Goal: Task Accomplishment & Management: Complete application form

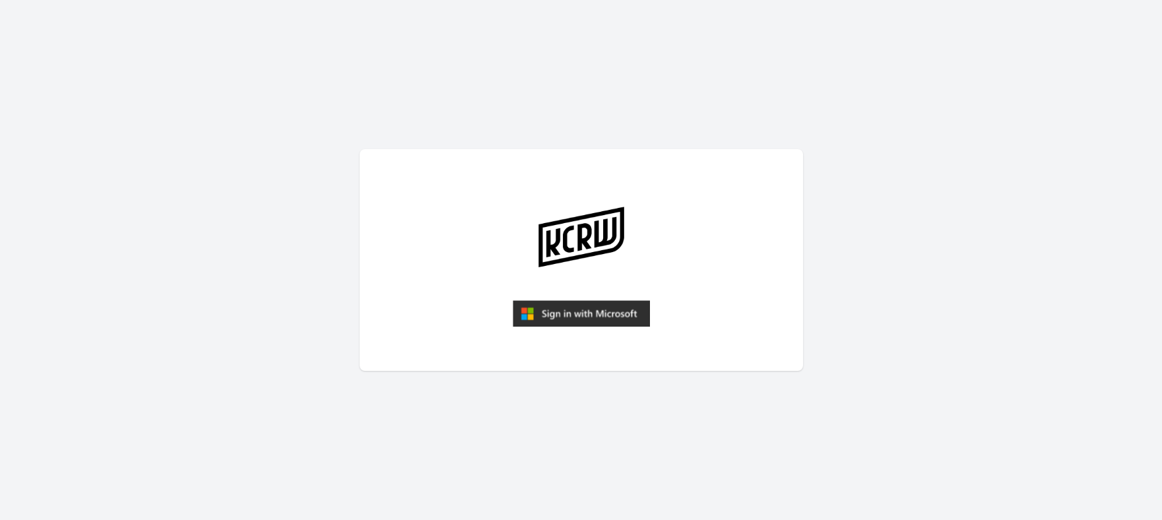
click at [650, 420] on main at bounding box center [581, 260] width 1162 height 520
click at [562, 311] on img "submit" at bounding box center [581, 313] width 137 height 26
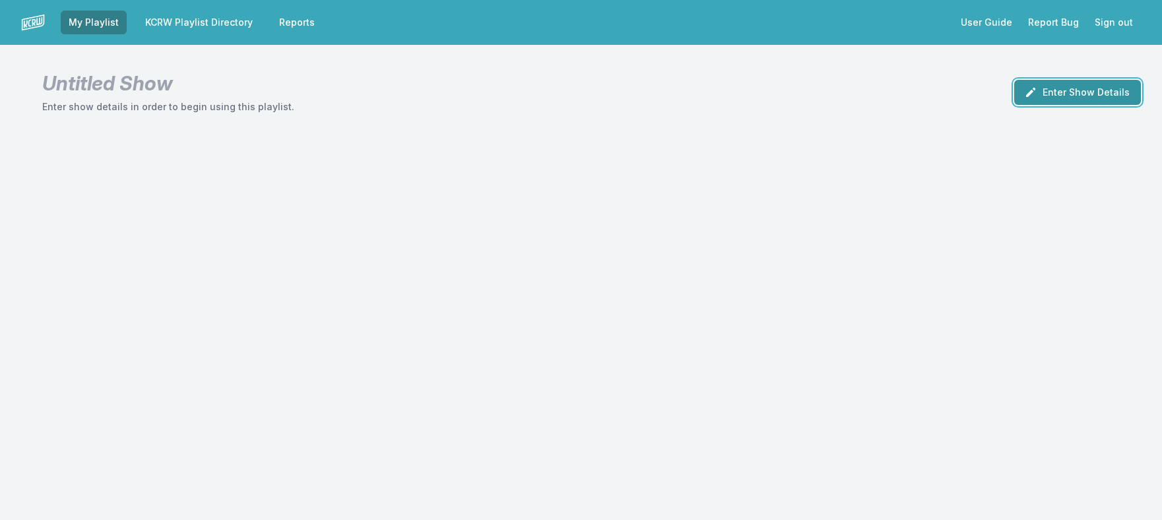
click at [1113, 91] on button "Enter Show Details" at bounding box center [1077, 92] width 127 height 25
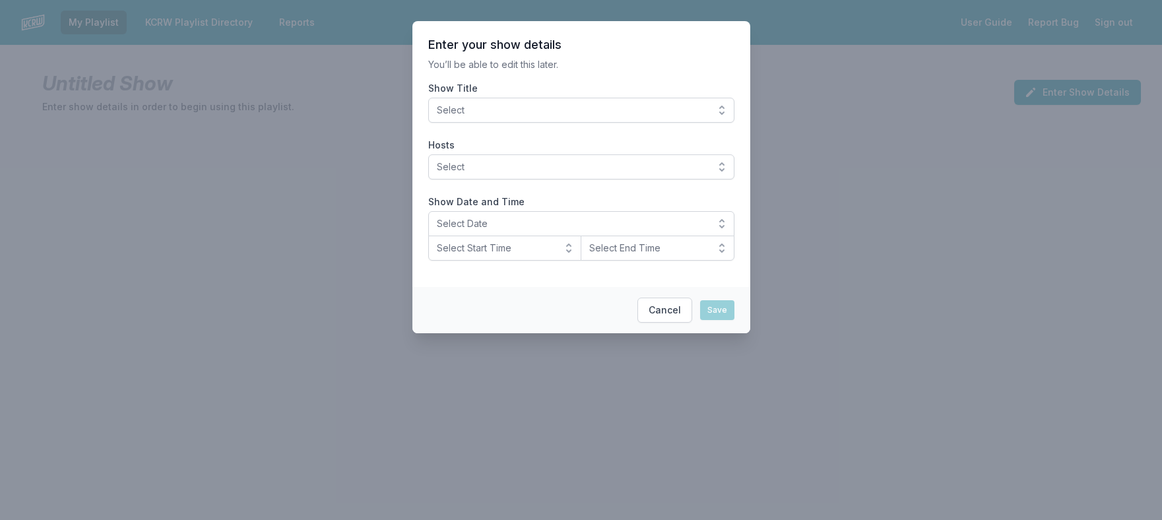
click at [462, 112] on span "Select" at bounding box center [572, 110] width 271 height 13
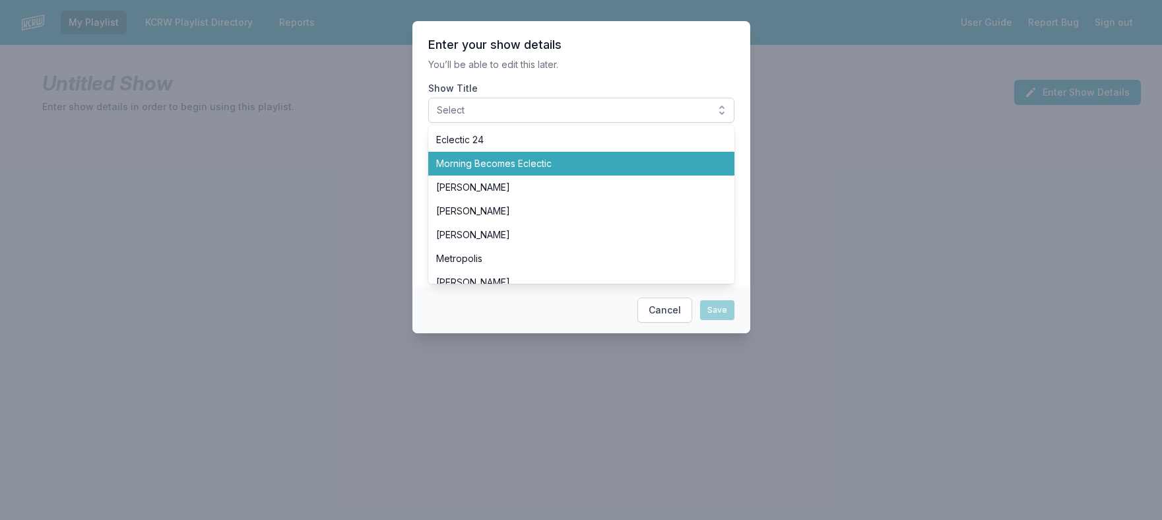
click at [474, 160] on span "Morning Becomes Eclectic" at bounding box center [573, 163] width 275 height 13
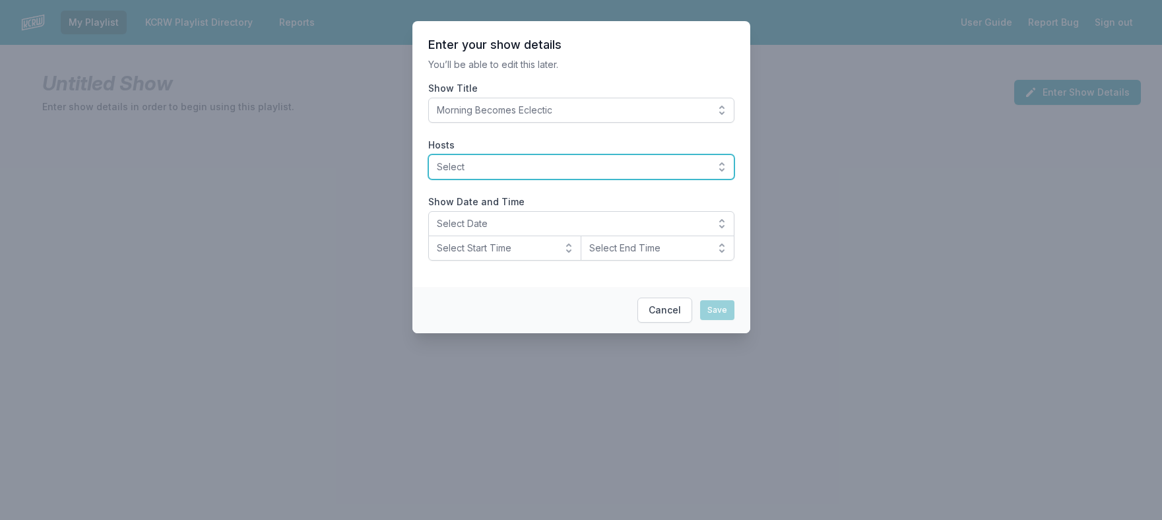
click at [486, 170] on span "Select" at bounding box center [572, 166] width 271 height 13
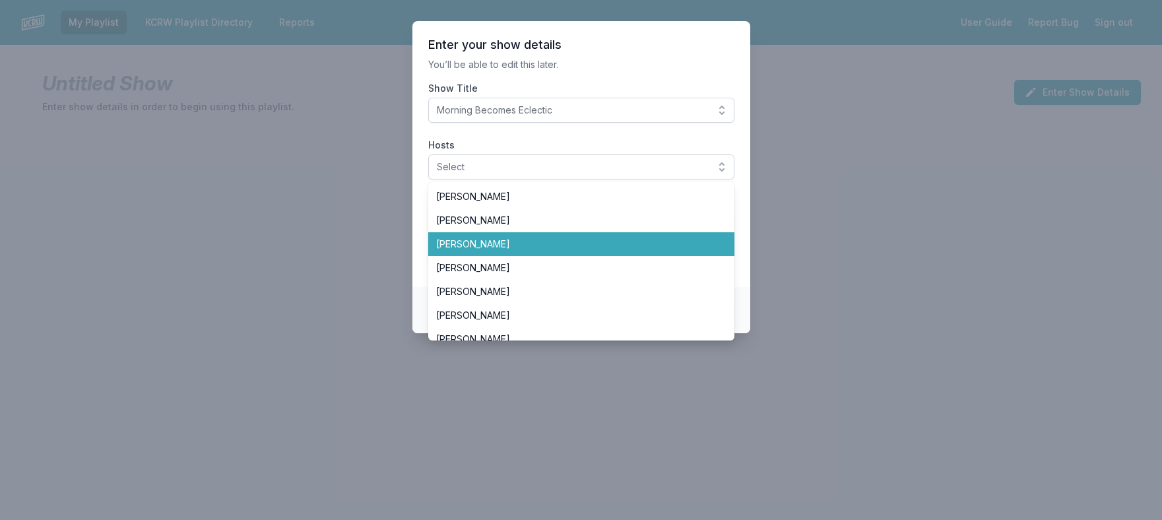
click at [459, 240] on span "Anne Litt" at bounding box center [573, 244] width 275 height 13
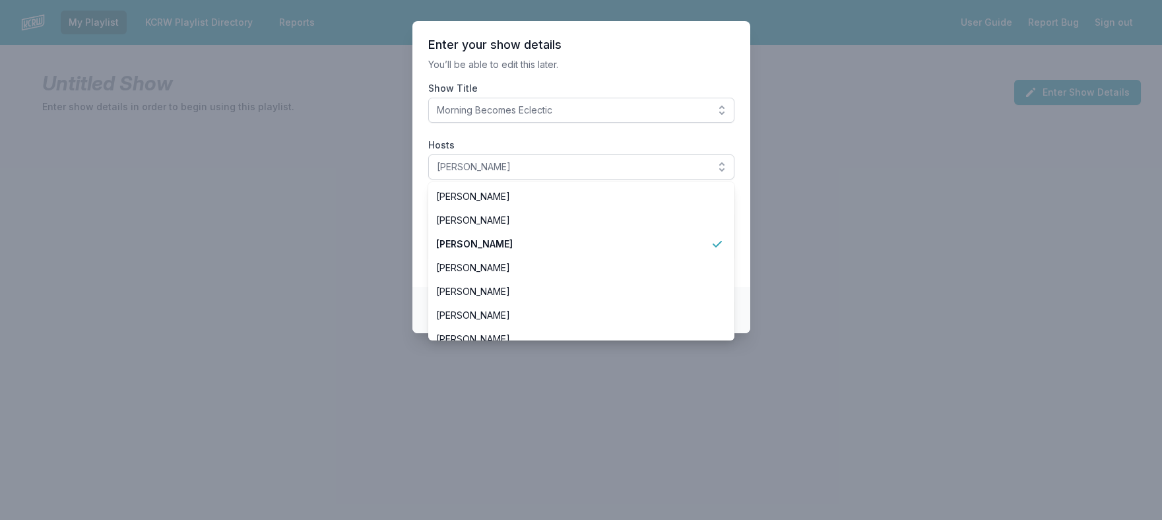
click at [703, 30] on section "Enter your show details You’ll be able to edit this later. Show Title Morning B…" at bounding box center [581, 154] width 338 height 266
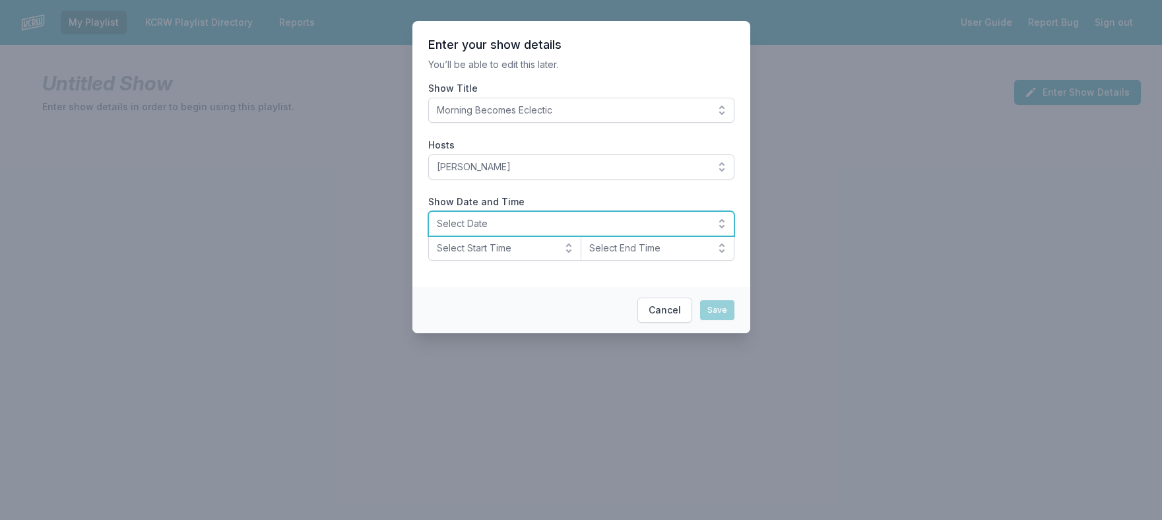
click at [502, 222] on span "Select Date" at bounding box center [572, 223] width 271 height 13
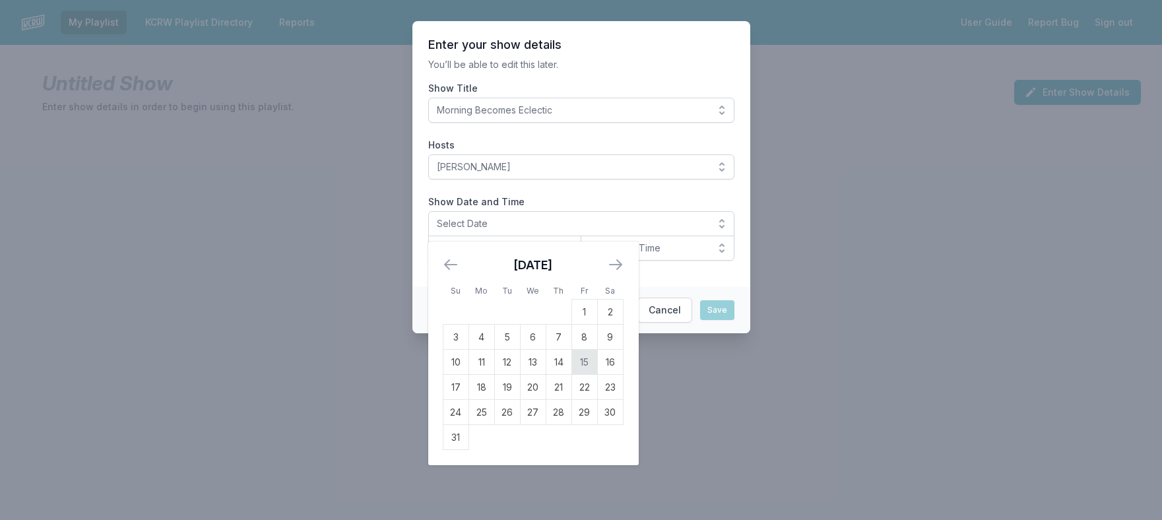
click at [586, 368] on td "15" at bounding box center [584, 362] width 26 height 25
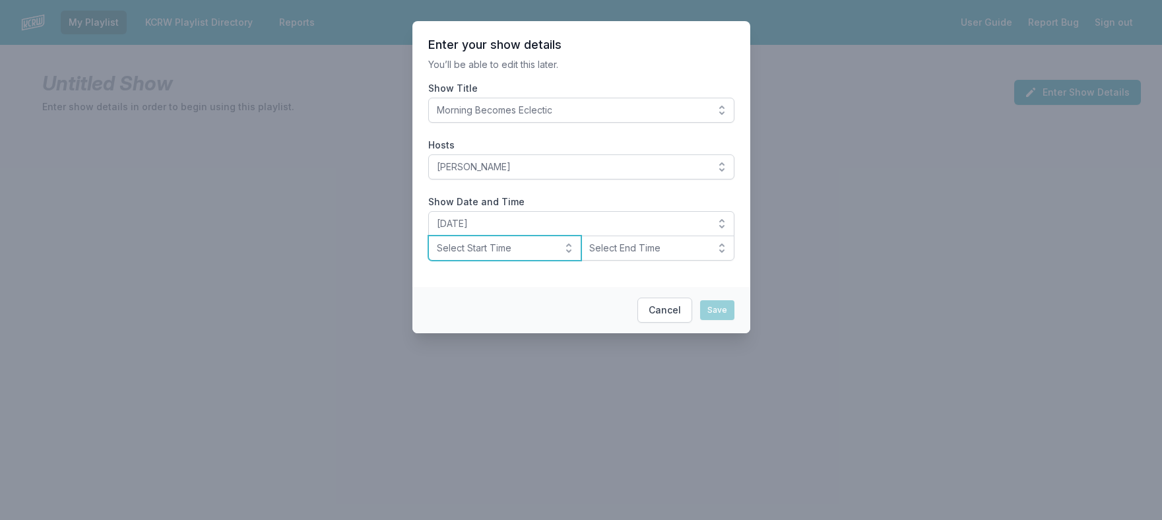
click at [526, 246] on span "Select Start Time" at bounding box center [496, 248] width 118 height 13
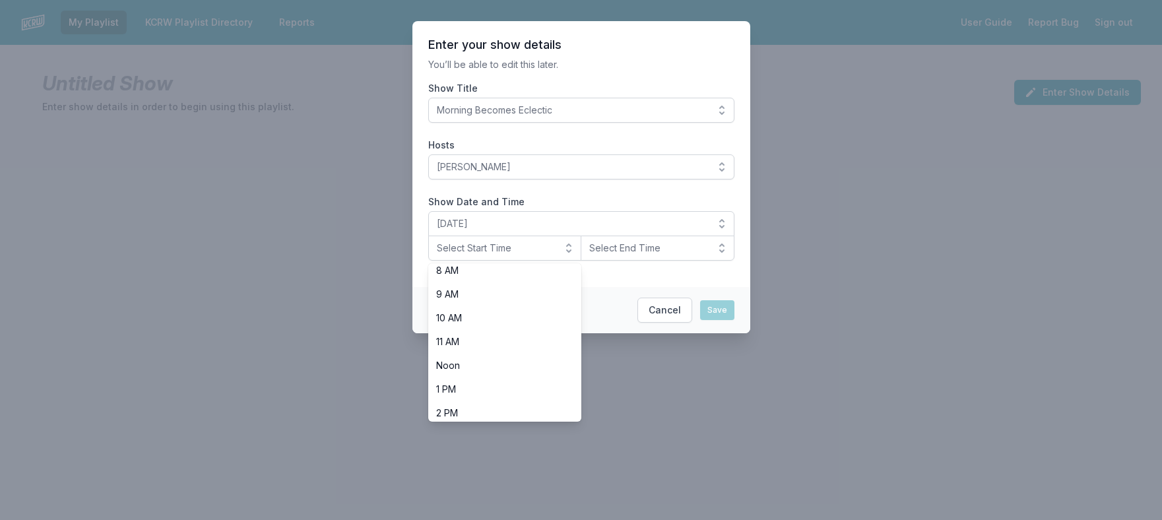
scroll to position [198, 0]
click at [476, 288] on span "9 AM" at bounding box center [497, 293] width 122 height 13
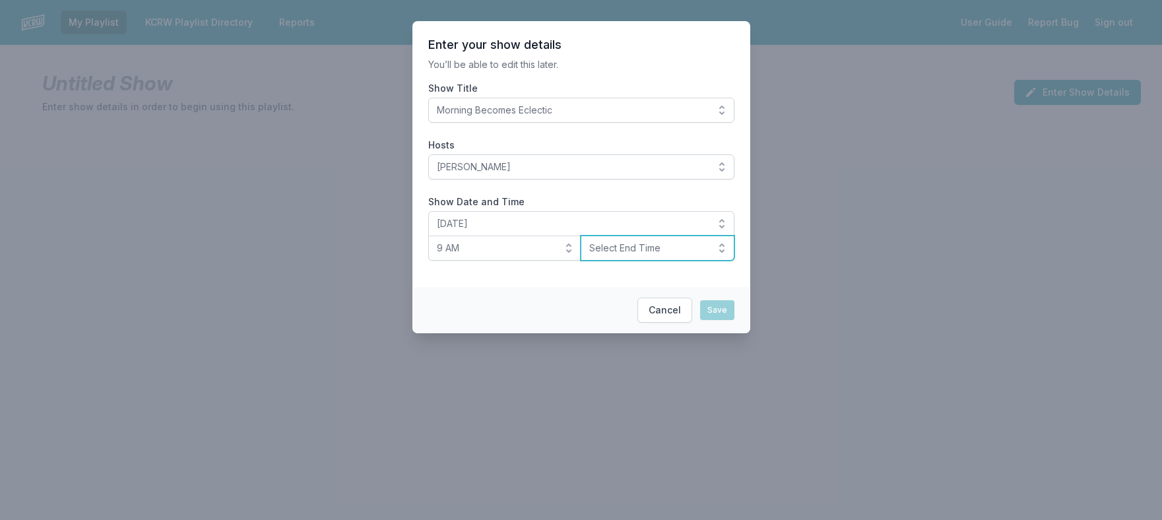
click at [638, 253] on span "Select End Time" at bounding box center [648, 248] width 118 height 13
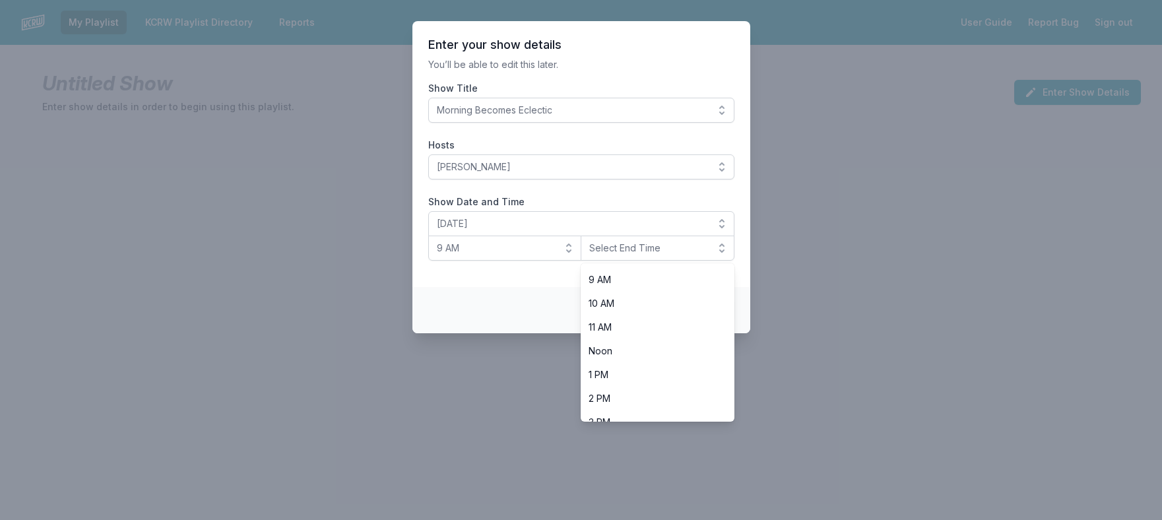
scroll to position [264, 0]
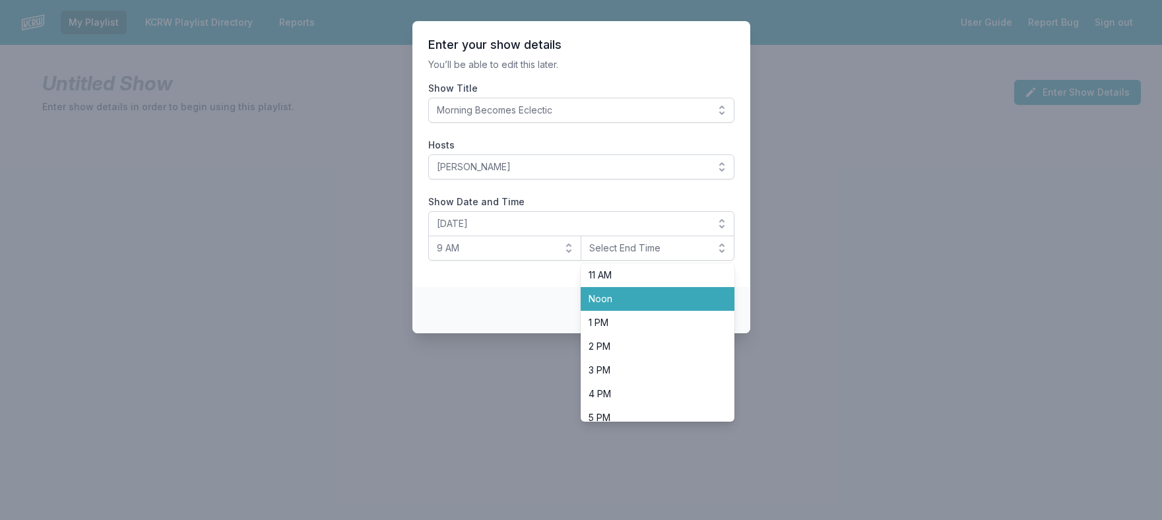
click at [624, 304] on span "Noon" at bounding box center [650, 298] width 122 height 13
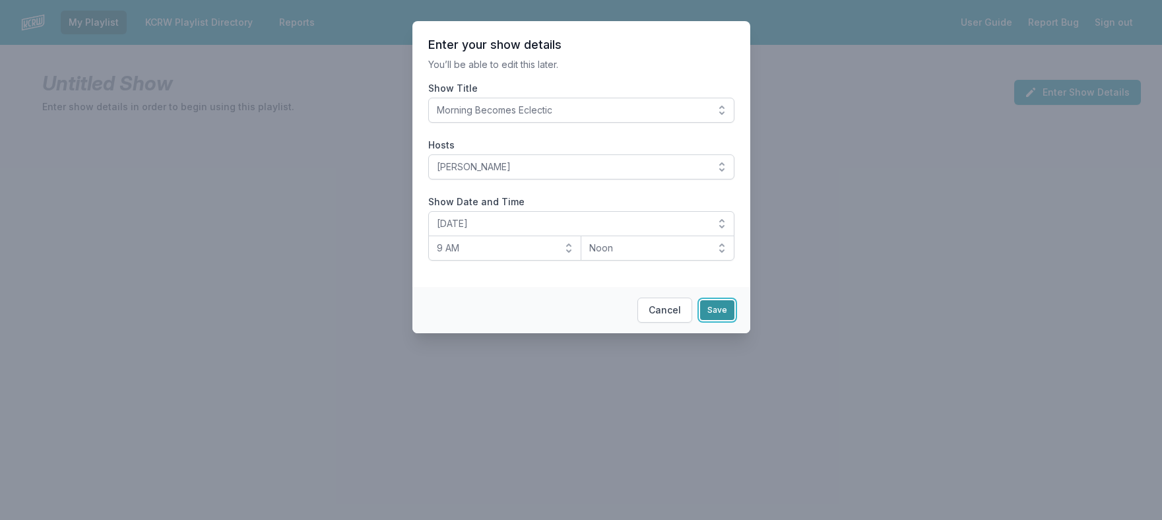
click at [707, 315] on button "Save" at bounding box center [717, 310] width 34 height 20
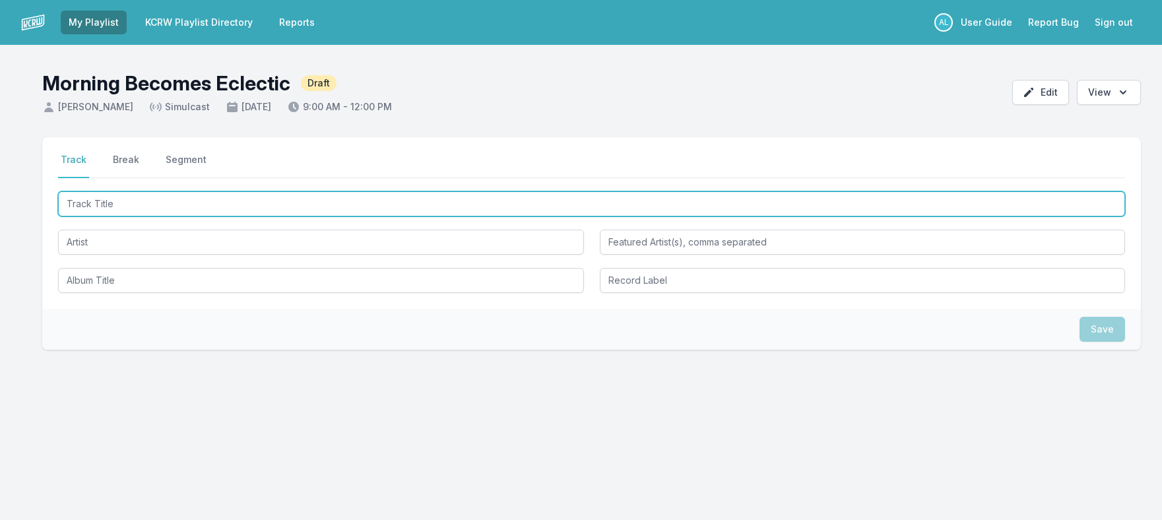
click at [147, 203] on input "Track Title" at bounding box center [591, 203] width 1067 height 25
